Goal: Task Accomplishment & Management: Manage account settings

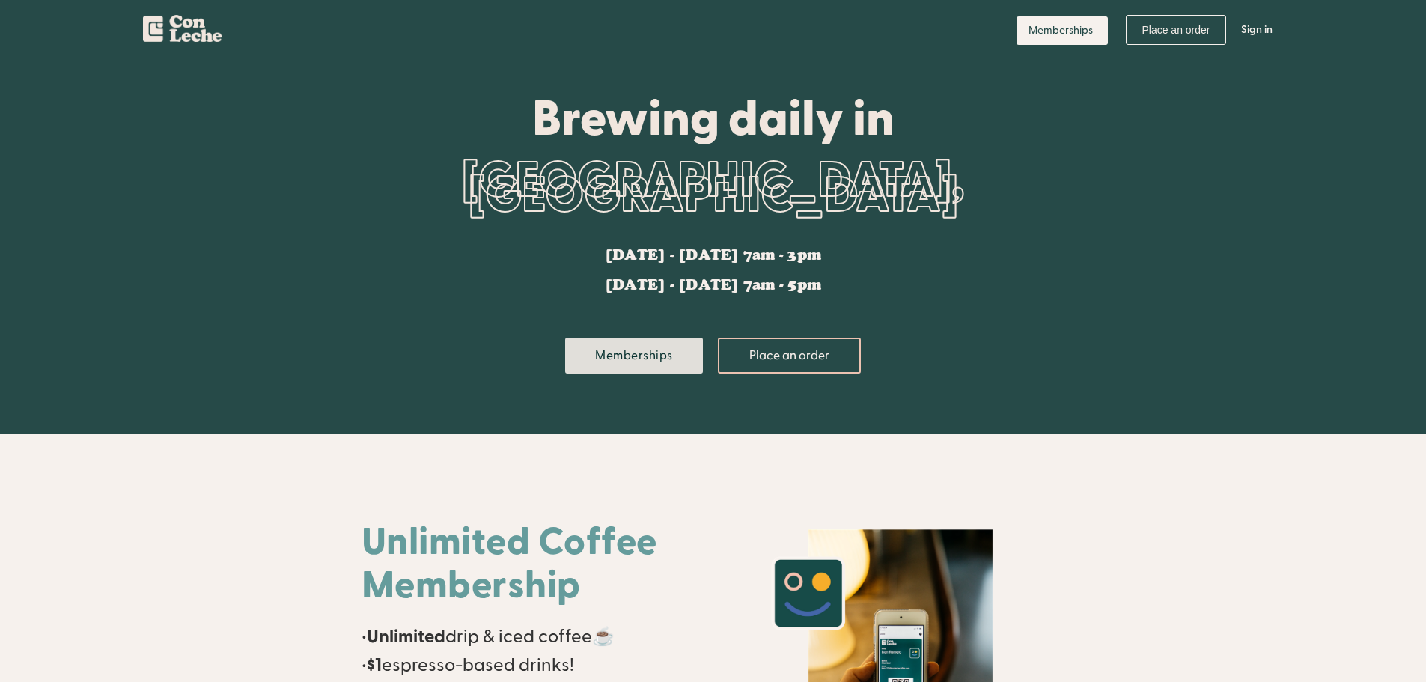
click at [656, 338] on link "Memberships" at bounding box center [634, 356] width 138 height 36
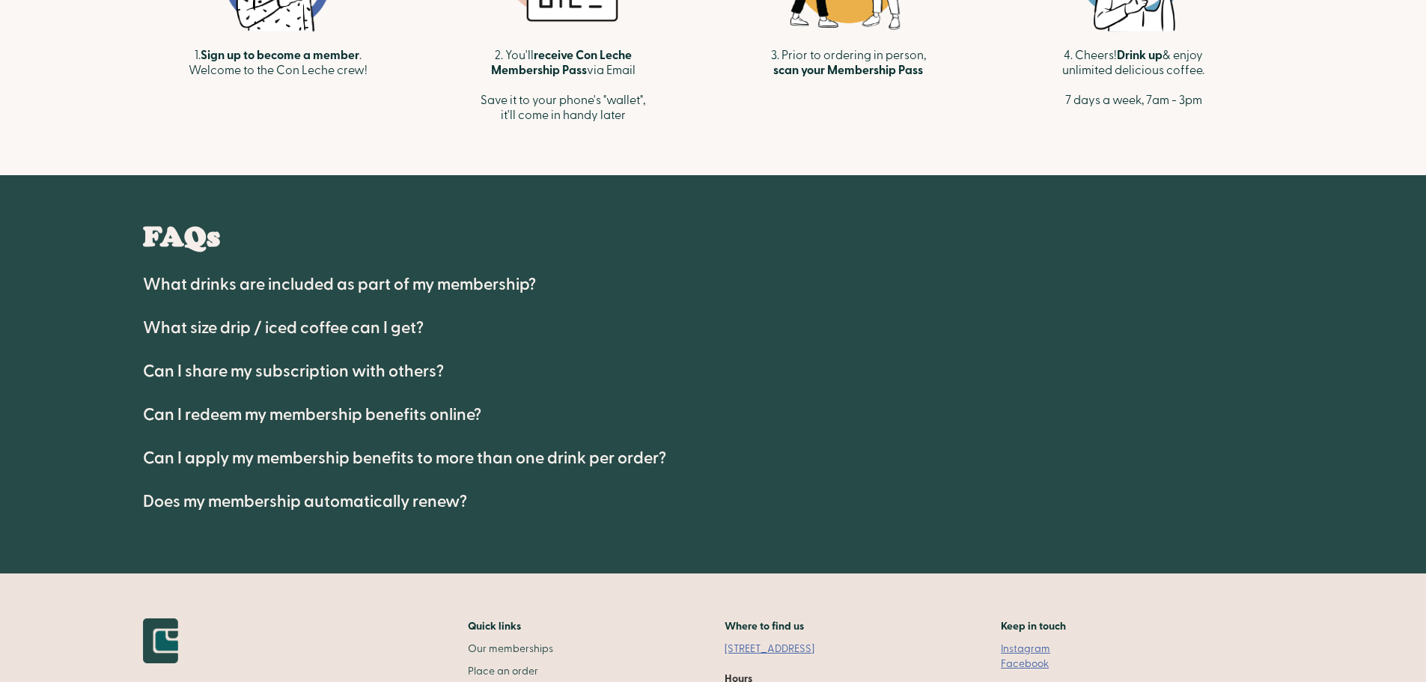
scroll to position [748, 0]
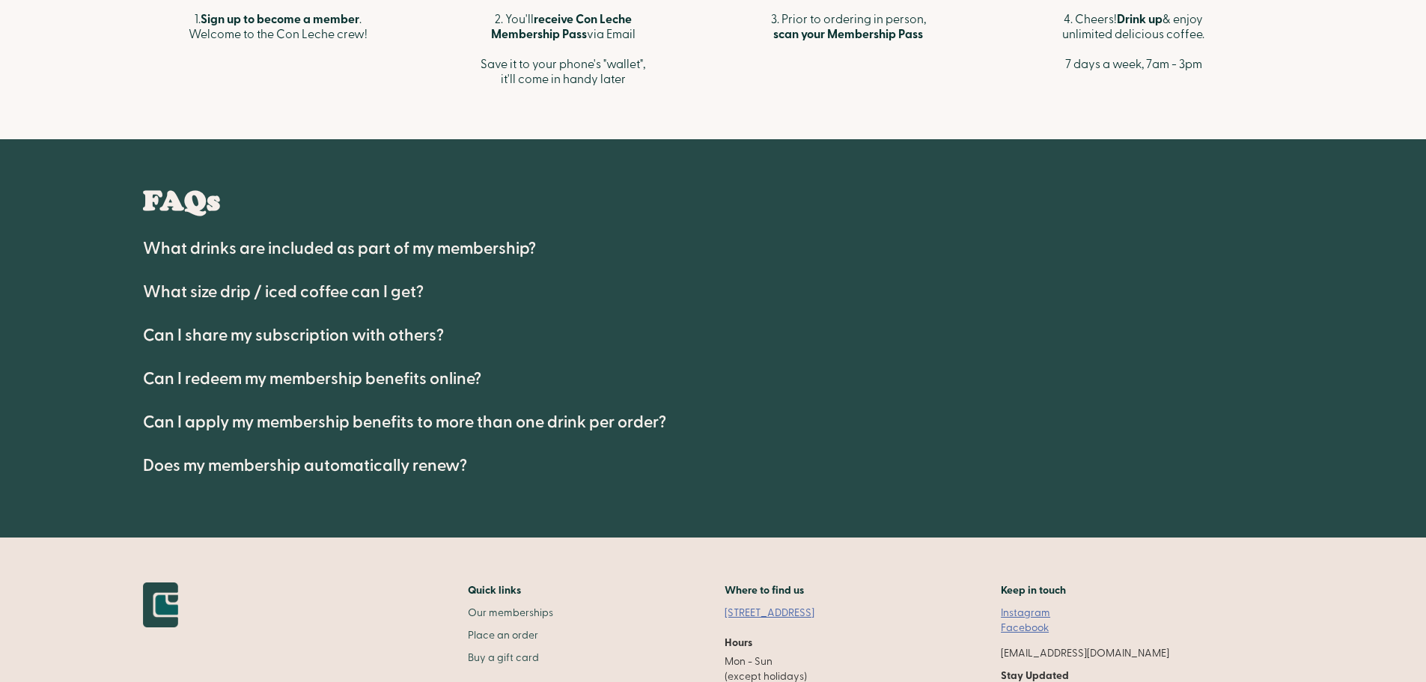
click at [417, 461] on h4 "Does my membership automatically renew?" at bounding box center [305, 466] width 324 height 18
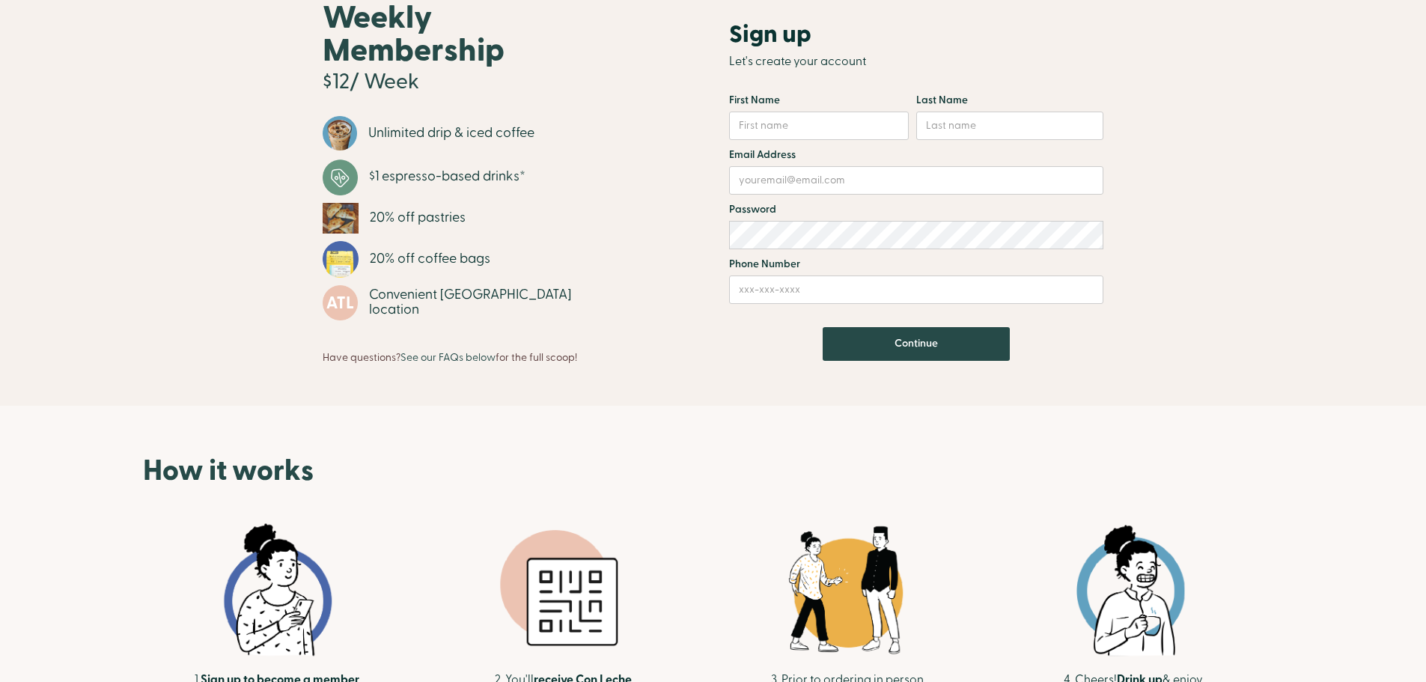
scroll to position [0, 0]
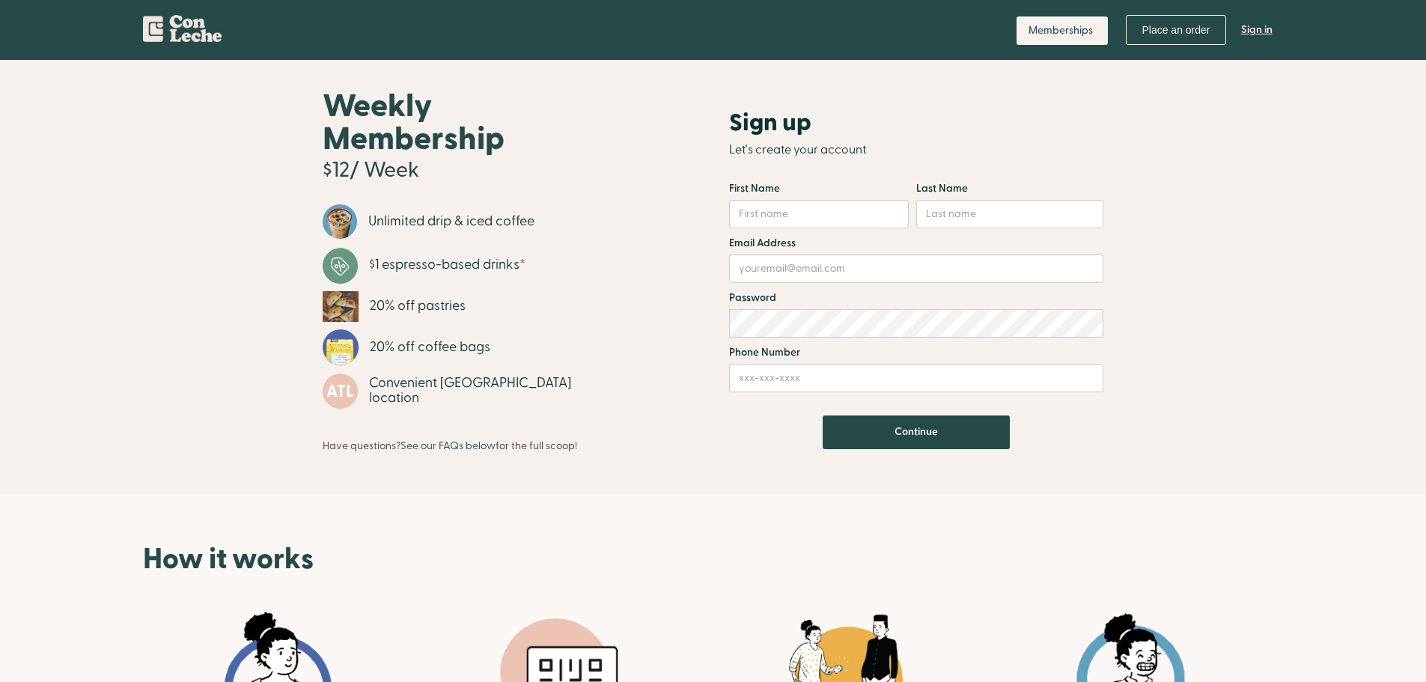
click at [1254, 28] on link "Sign in" at bounding box center [1257, 29] width 54 height 45
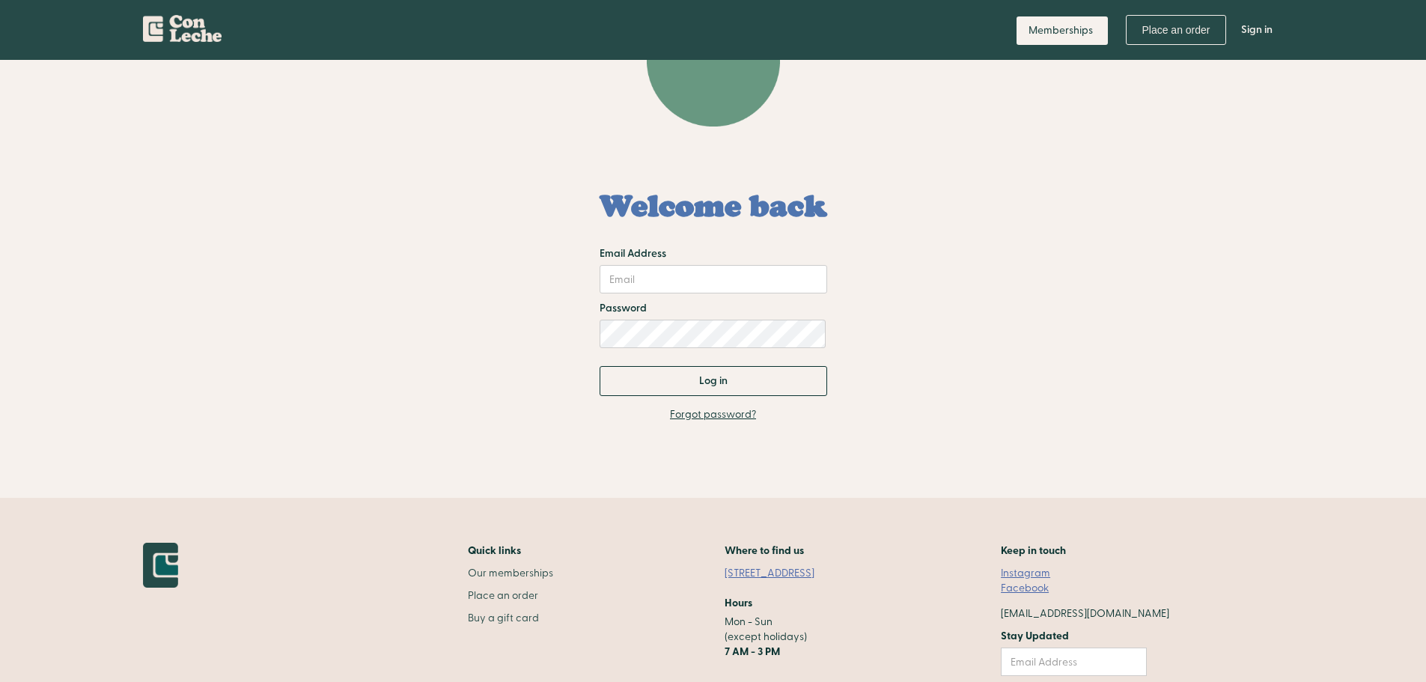
click at [730, 416] on link "Forgot password?" at bounding box center [713, 414] width 86 height 15
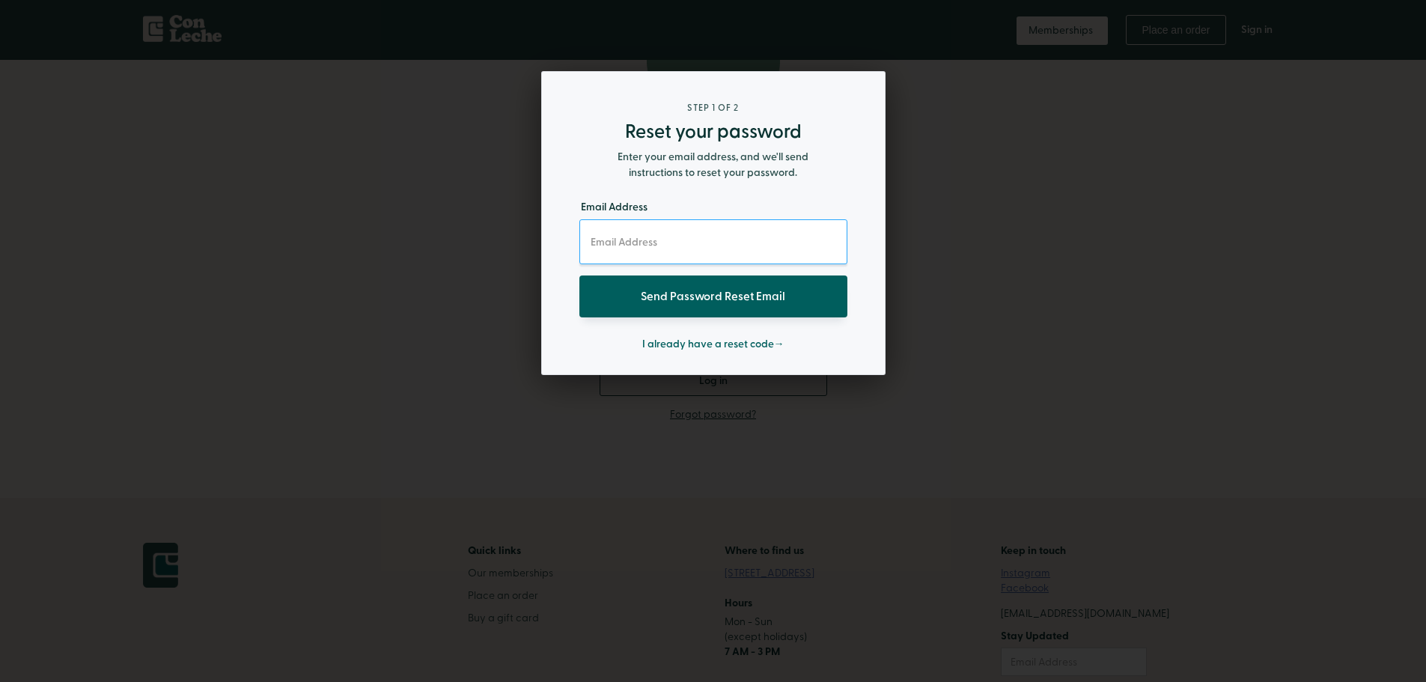
click at [700, 244] on input "email" at bounding box center [713, 241] width 268 height 45
drag, startPoint x: 1007, startPoint y: 269, endPoint x: 758, endPoint y: 219, distance: 254.4
click at [1002, 261] on div at bounding box center [713, 341] width 1426 height 682
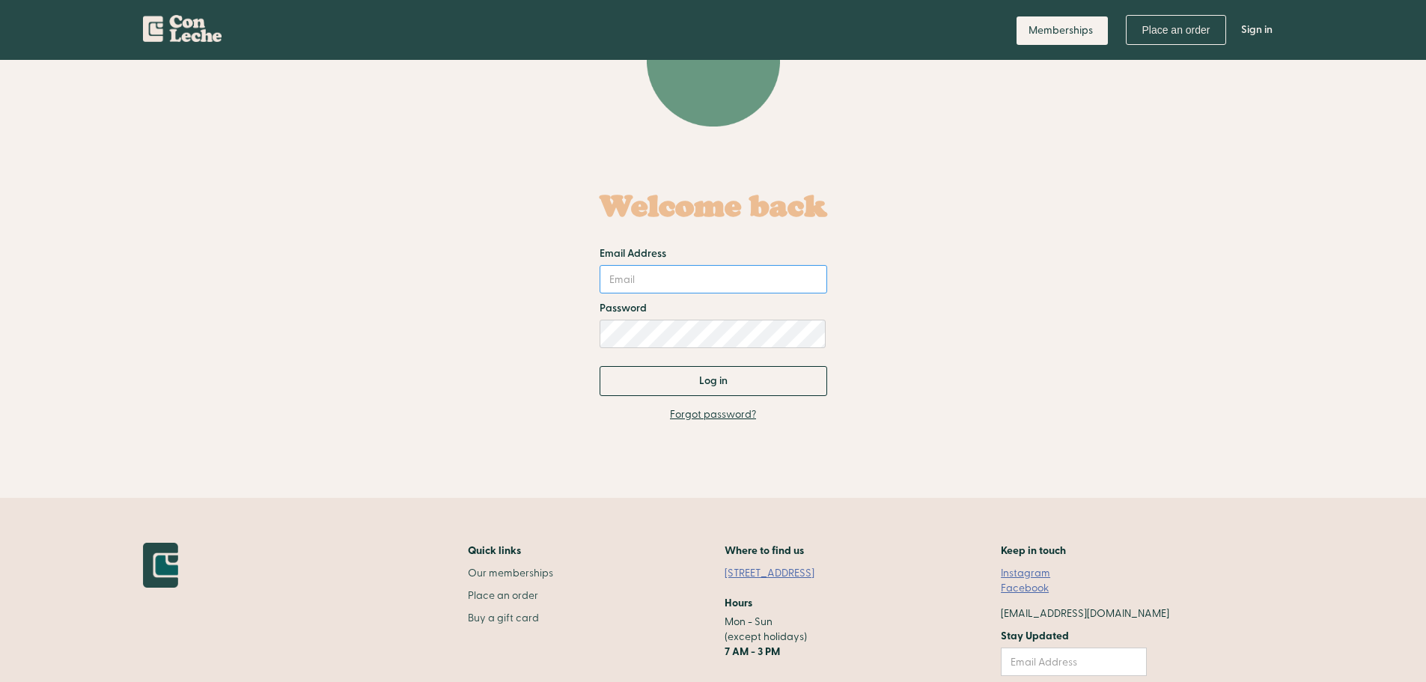
click at [685, 287] on input "Email Address" at bounding box center [713, 279] width 228 height 28
type input "[PERSON_NAME][EMAIL_ADDRESS][PERSON_NAME][DOMAIN_NAME]"
click at [599, 366] on input "Log in" at bounding box center [713, 381] width 228 height 30
